Goal: Information Seeking & Learning: Learn about a topic

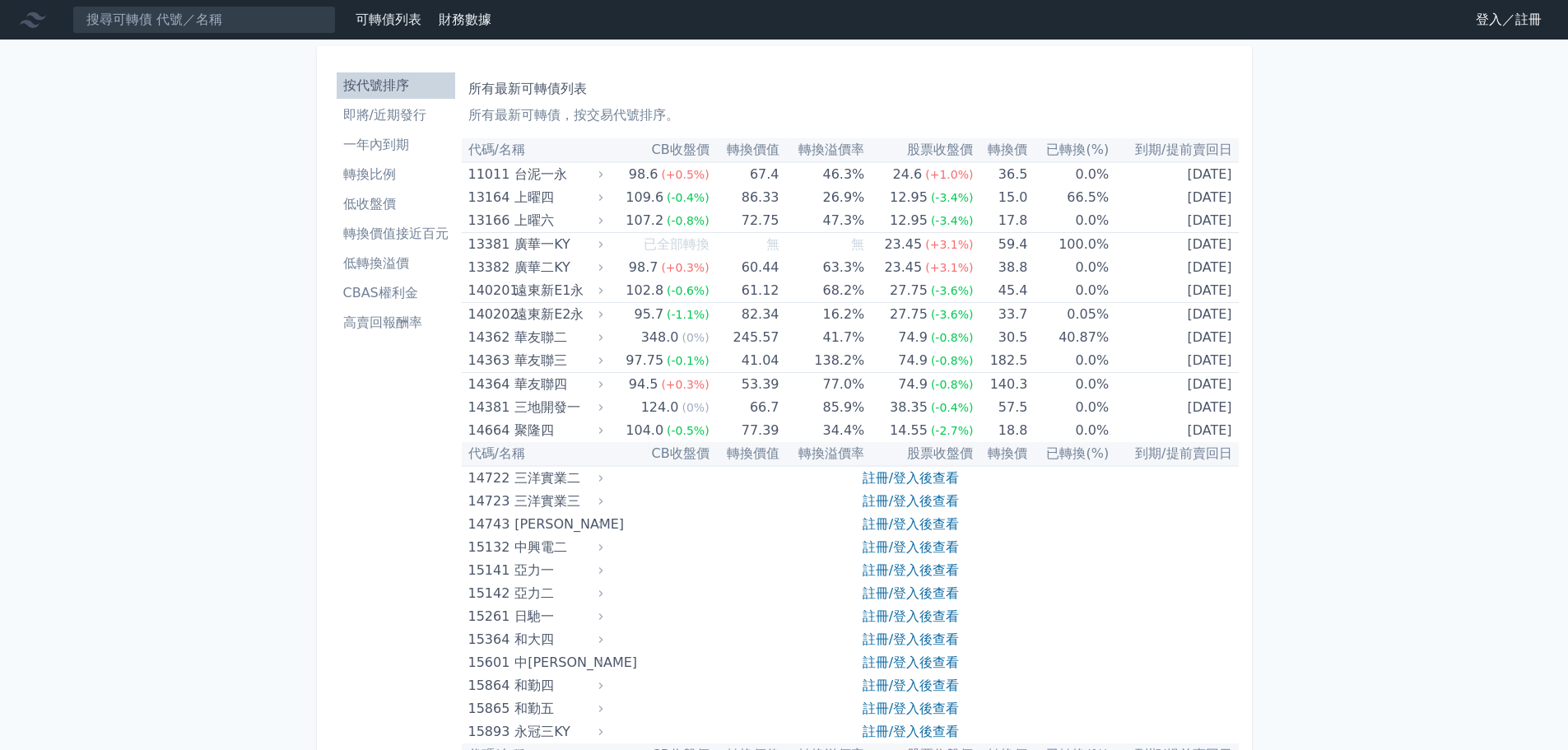
click at [1510, 36] on nav "可轉債列表 財務數據 可轉債列表 財務數據 登入／註冊 登入／註冊" at bounding box center [784, 19] width 1568 height 40
click at [1505, 25] on link "登入／註冊" at bounding box center [1508, 19] width 92 height 26
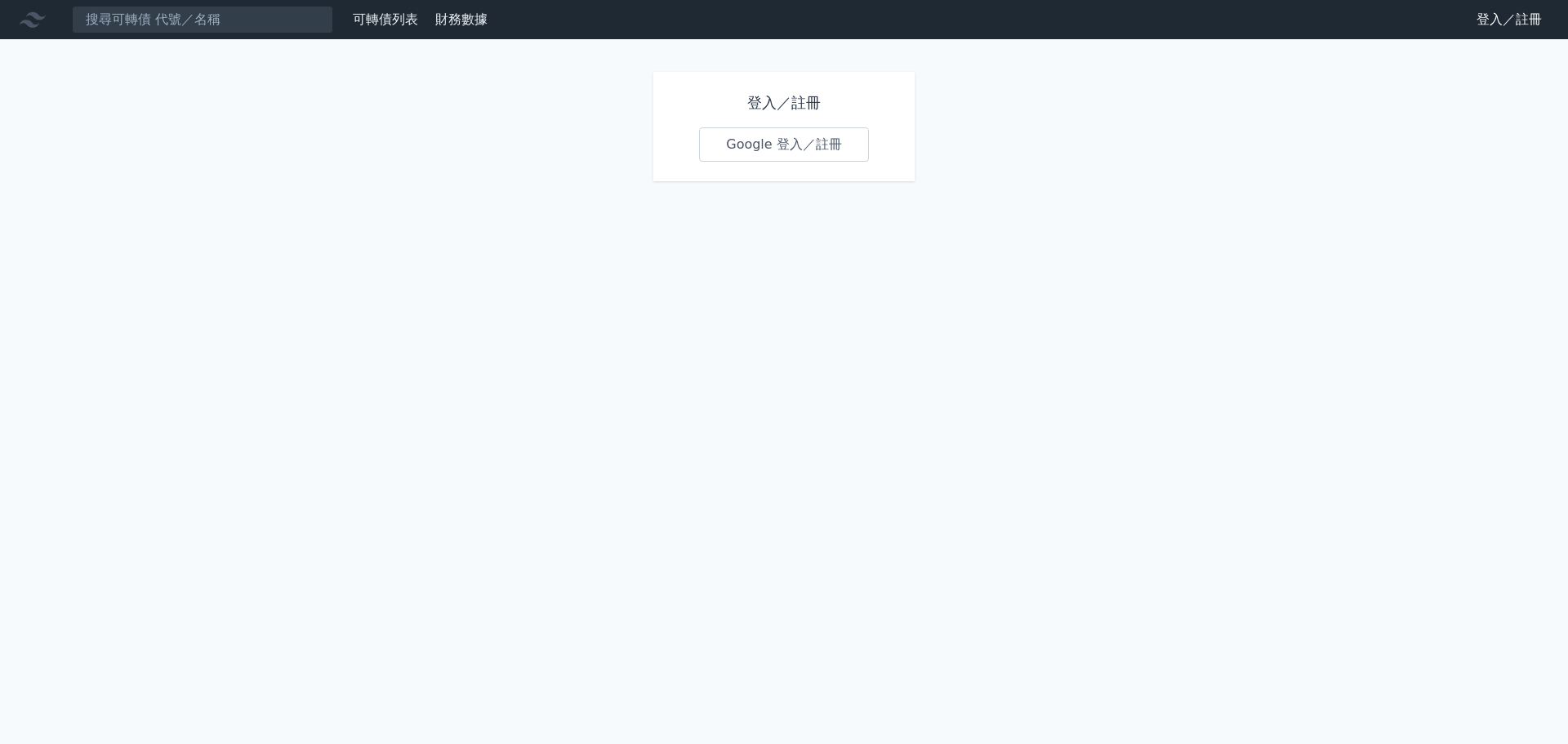
click at [793, 153] on link "Google 登入／註冊" at bounding box center [783, 145] width 170 height 35
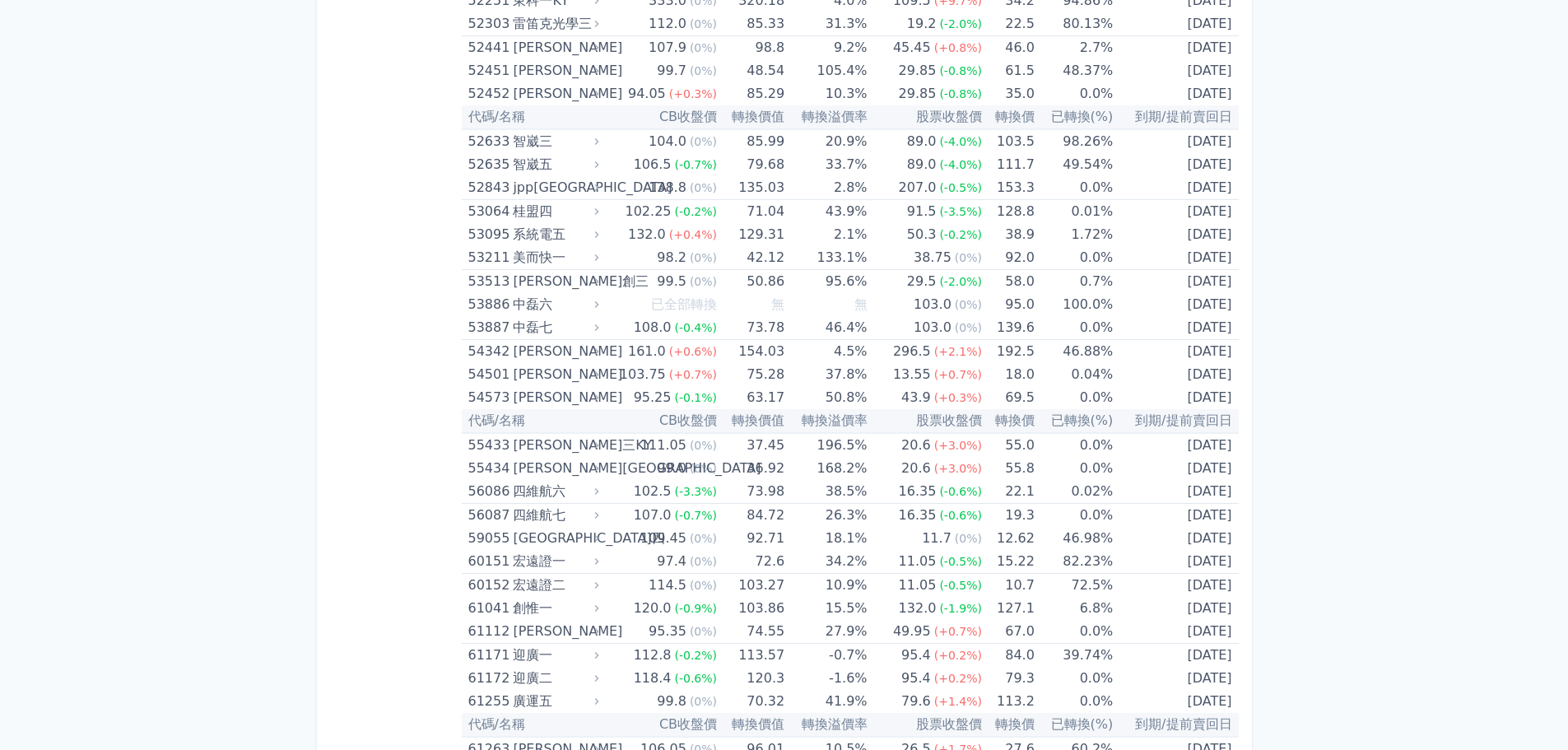
scroll to position [6904, 0]
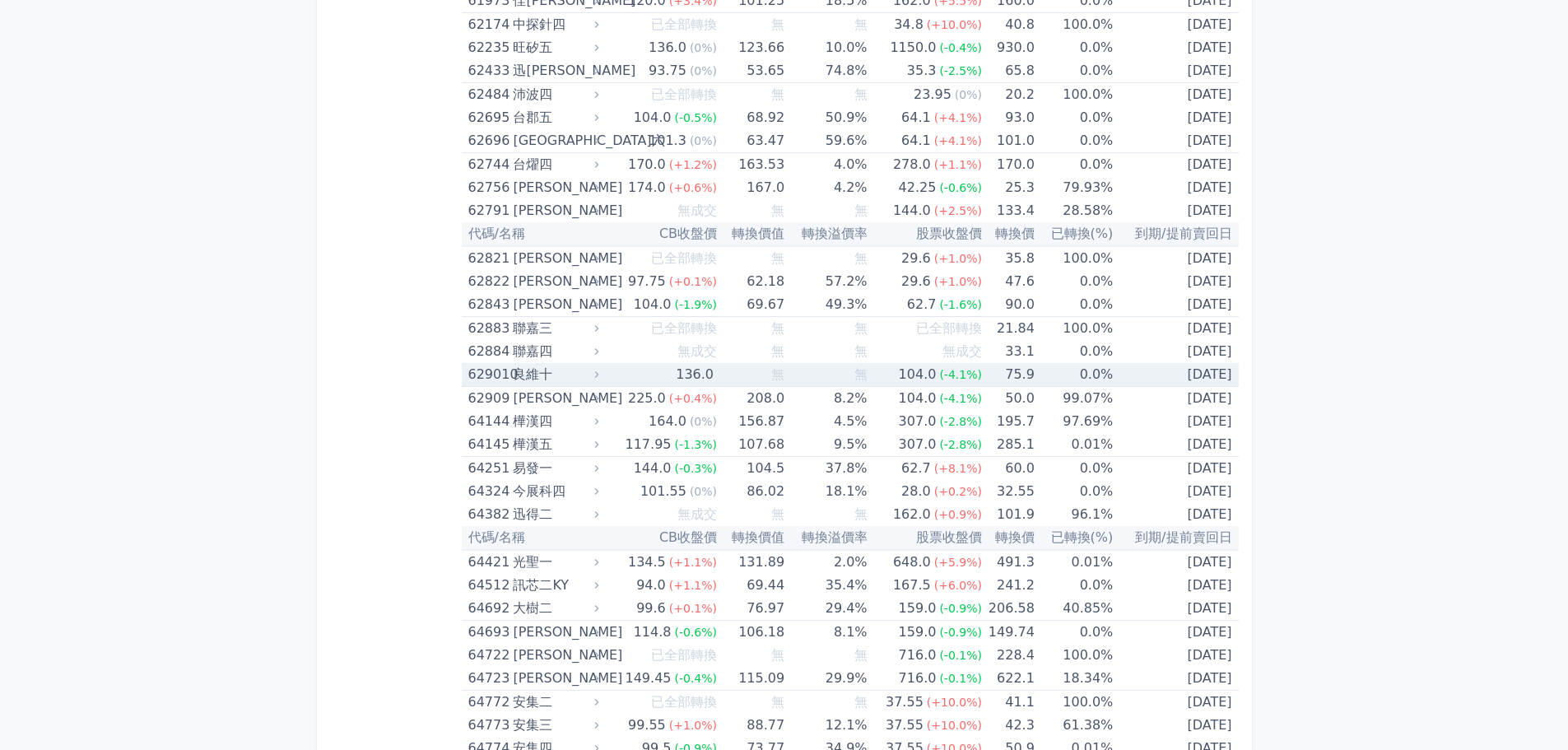
click at [602, 374] on icon at bounding box center [597, 375] width 12 height 12
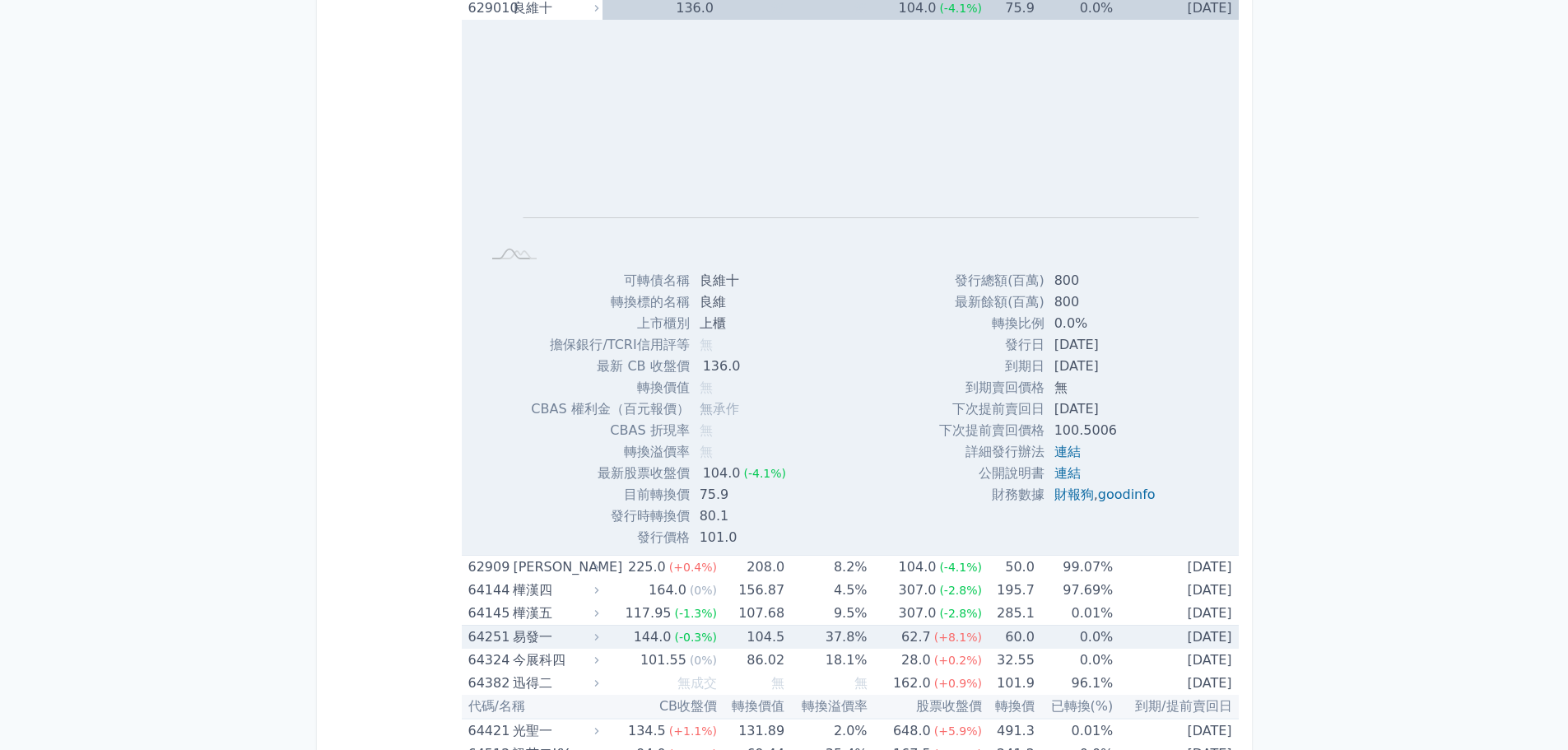
scroll to position [7316, 0]
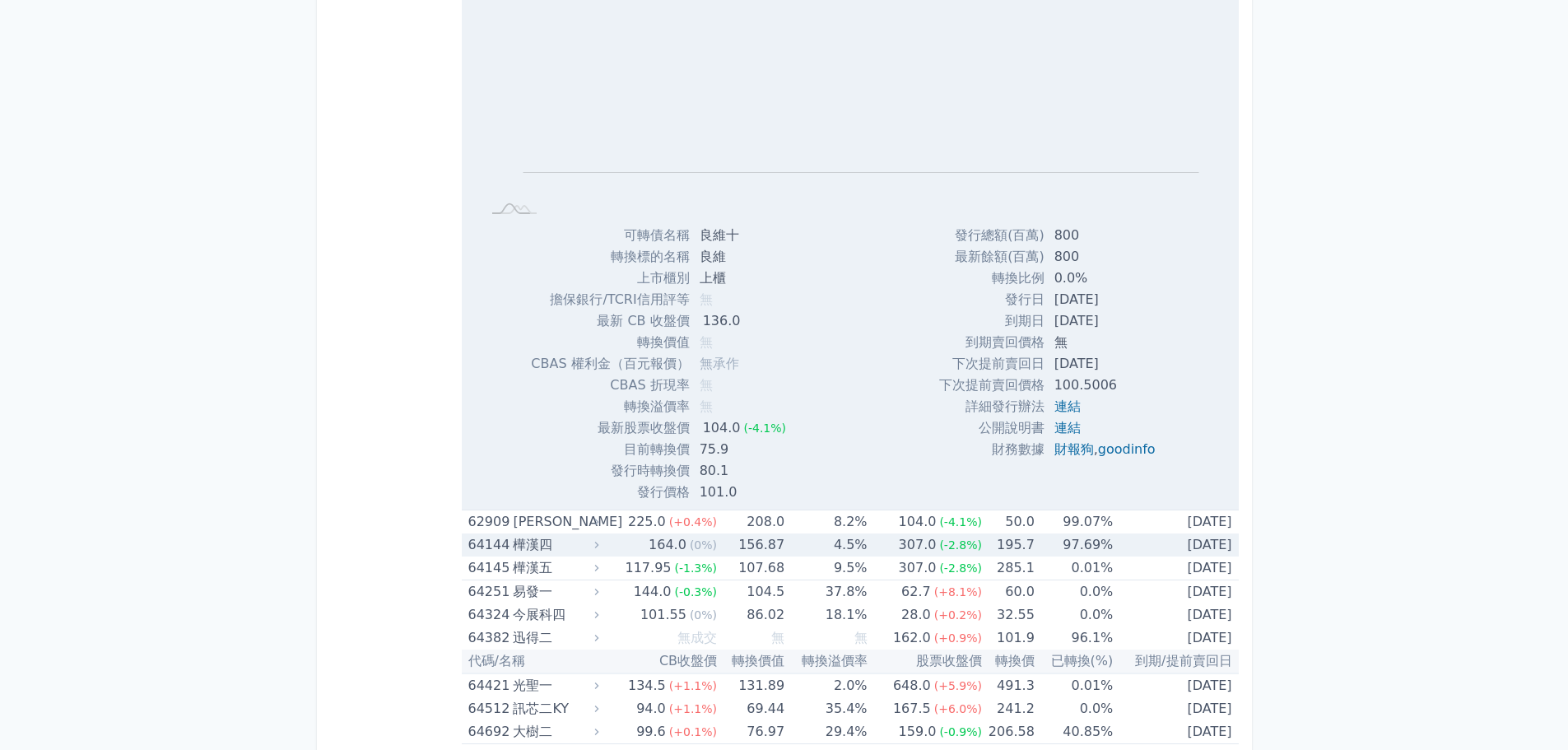
click at [600, 521] on icon at bounding box center [597, 522] width 12 height 12
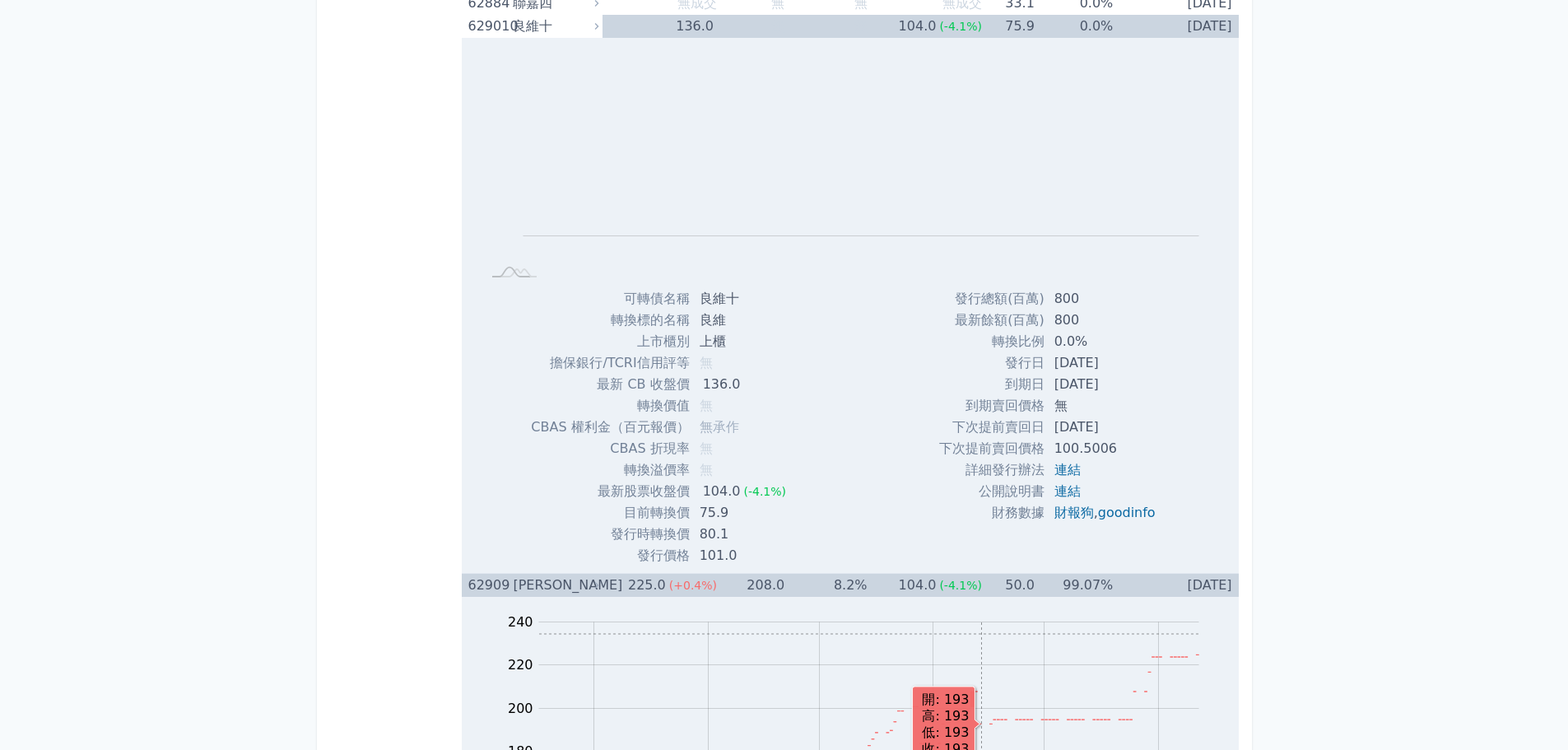
scroll to position [7234, 0]
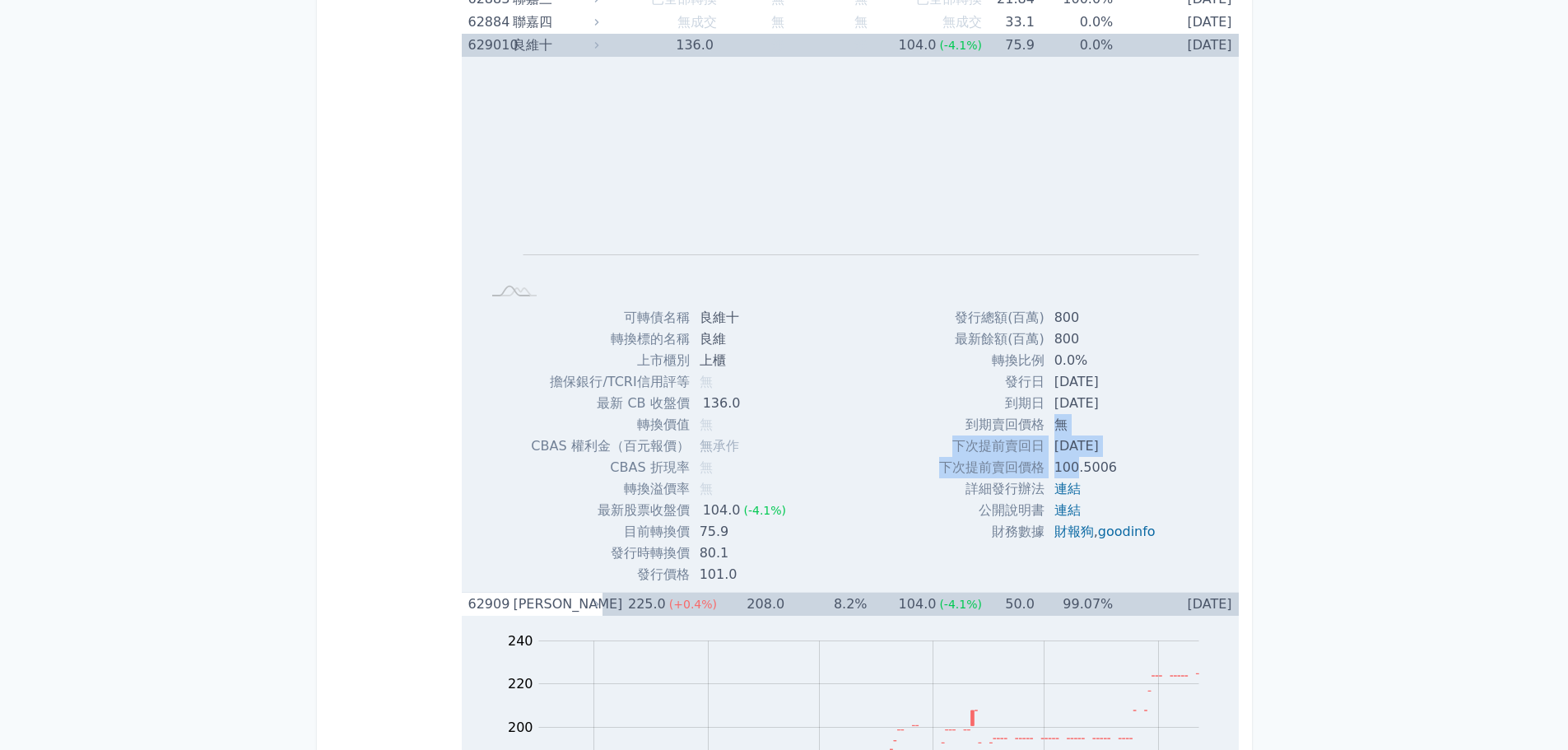
drag, startPoint x: 1053, startPoint y: 435, endPoint x: 1075, endPoint y: 464, distance: 36.4
click at [1074, 464] on tbody "發行總額(百萬) 800 最新餘額(百萬) 800 轉換比例 0.0% 發行日 [DATE] 到期日 [DATE] 到期賣回價格 無 [DATE]" at bounding box center [1054, 424] width 230 height 235
click at [1121, 466] on td "100.5006" at bounding box center [1106, 468] width 124 height 21
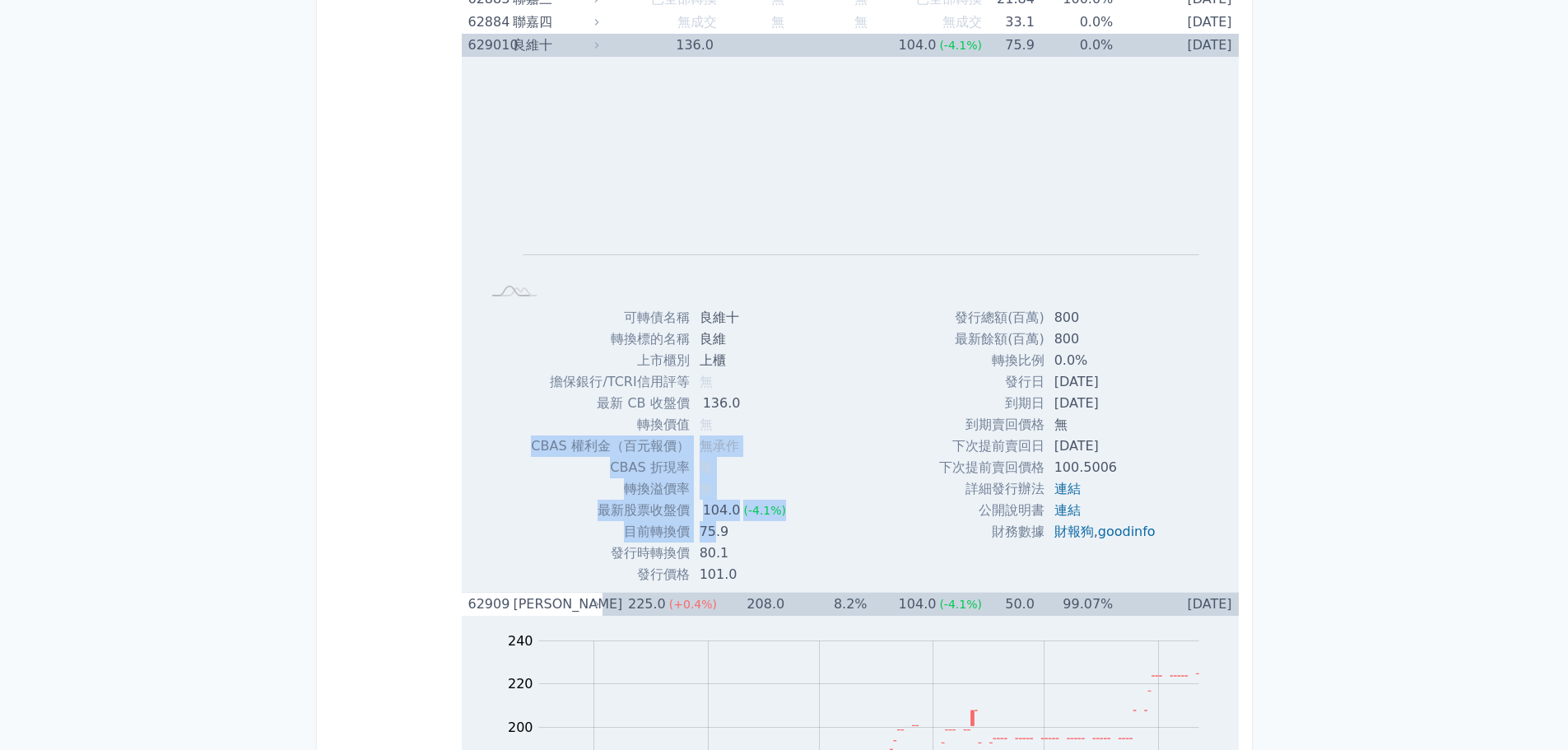
drag, startPoint x: 712, startPoint y: 533, endPoint x: 721, endPoint y: 428, distance: 105.4
click at [721, 428] on tbody "可轉債名稱 良維十 轉換標的名稱 良維 上市櫃別 上櫃 擔保銀行/TCRI信用評等 無 最新 CB 收盤價 136.0 轉換價值" at bounding box center [664, 446] width 268 height 278
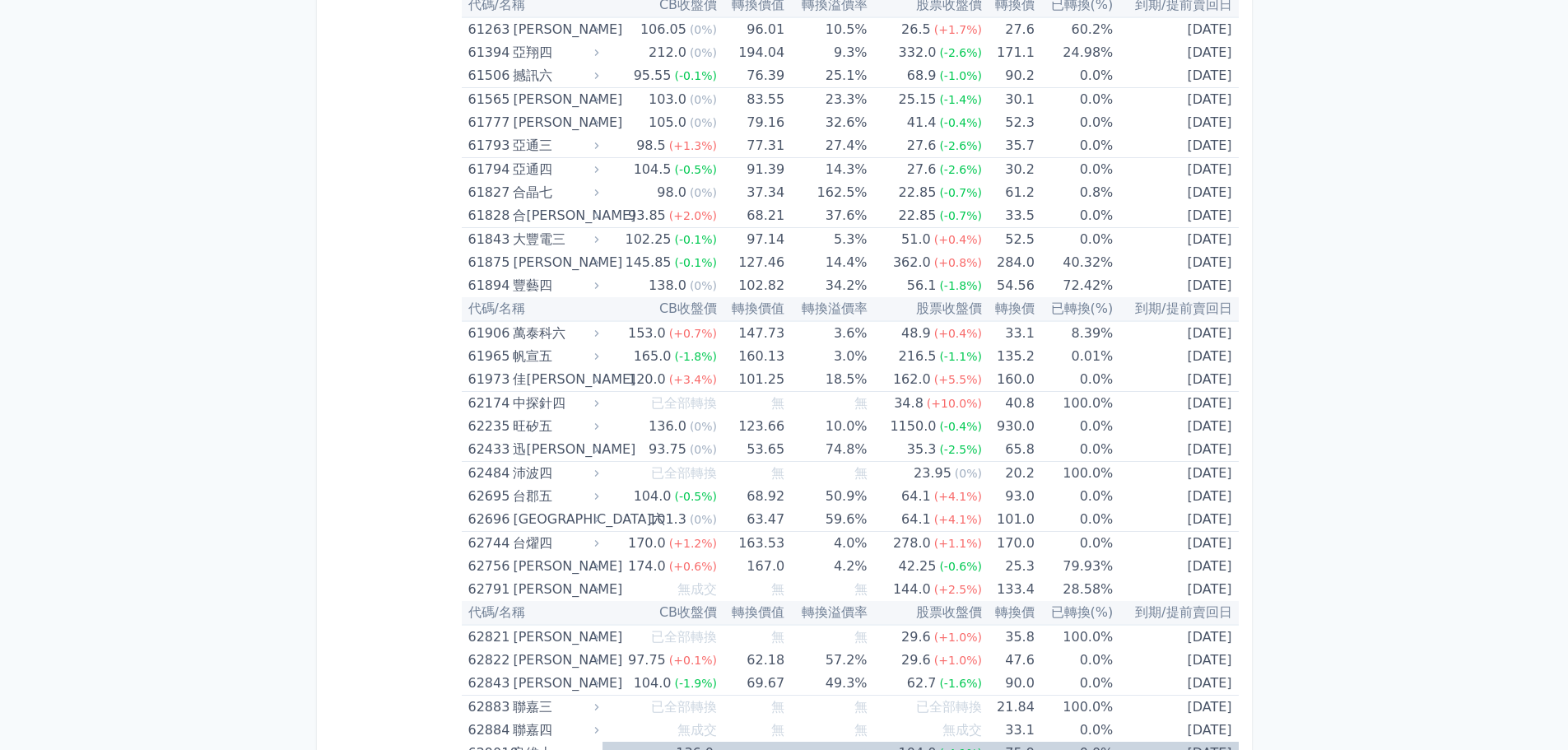
scroll to position [6328, 0]
